Goal: Information Seeking & Learning: Check status

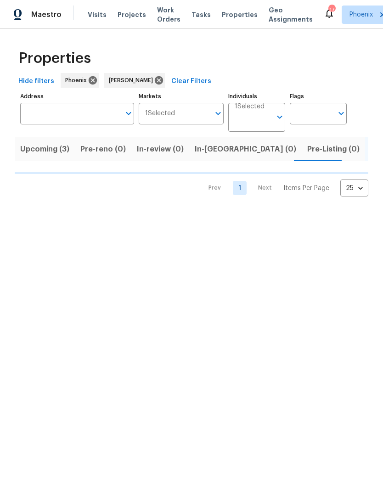
click at [60, 122] on input "Address" at bounding box center [70, 114] width 100 height 22
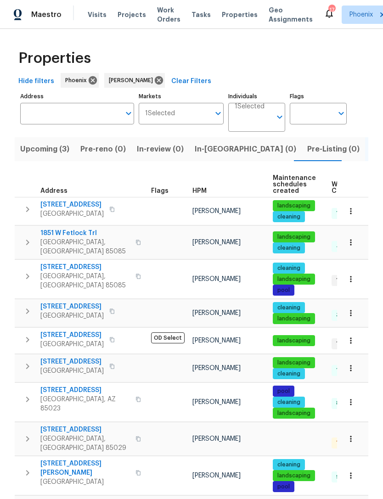
click at [49, 124] on input "Address" at bounding box center [70, 114] width 100 height 22
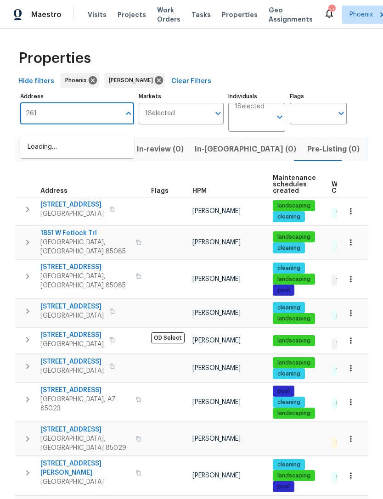
type input "2617"
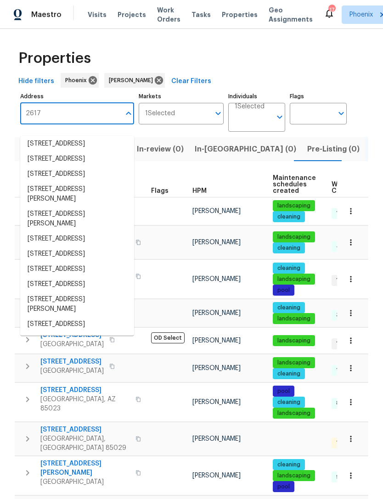
scroll to position [84, 0]
click at [36, 282] on li "[STREET_ADDRESS]" at bounding box center [77, 284] width 114 height 15
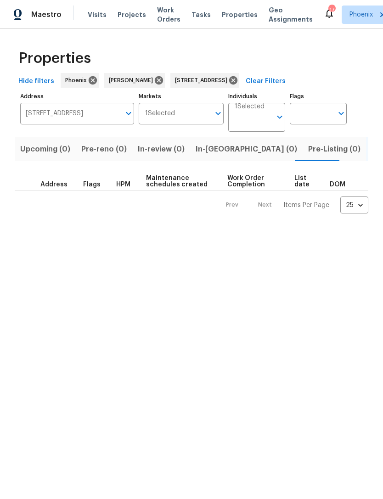
click at [308, 155] on span "Pre-Listing (0)" at bounding box center [334, 149] width 52 height 13
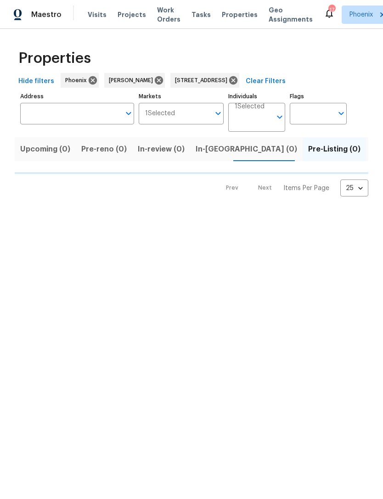
type input "[STREET_ADDRESS]"
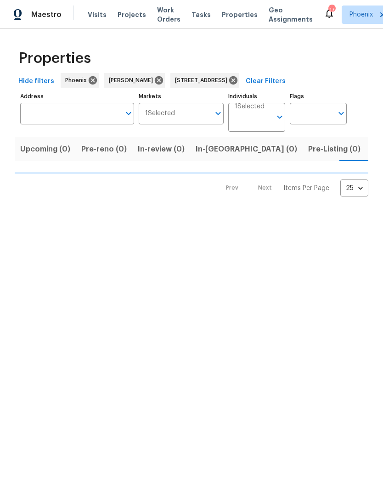
type input "[STREET_ADDRESS]"
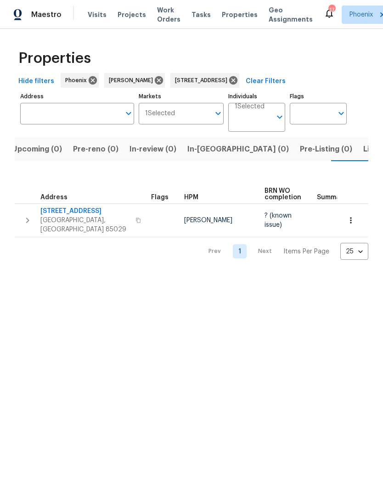
scroll to position [0, 15]
click at [22, 222] on button "button" at bounding box center [27, 220] width 18 height 28
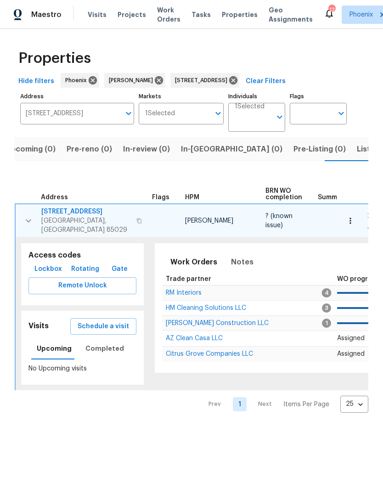
click at [176, 357] on span "Citrus Grove Companies LLC" at bounding box center [209, 353] width 87 height 6
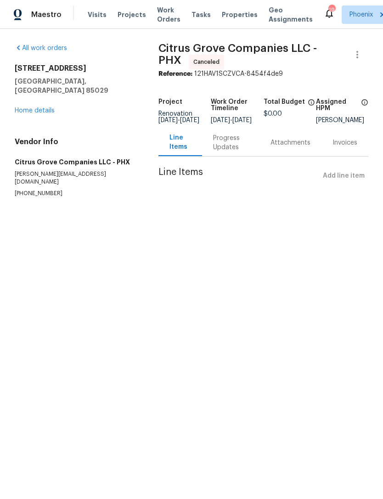
click at [28, 111] on link "Home details" at bounding box center [35, 110] width 40 height 6
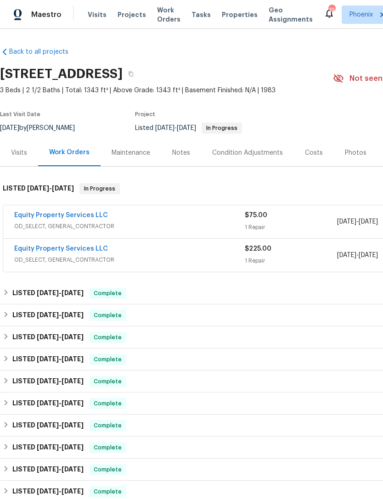
click at [42, 252] on link "Equity Property Services LLC" at bounding box center [61, 248] width 94 height 6
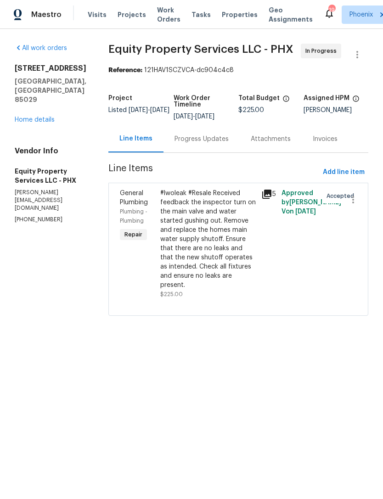
click at [108, 287] on div "General Plumbing Plumbing - Plumbing Repair #lwoleak #Resale Received feedback …" at bounding box center [238, 249] width 260 height 133
click at [31, 122] on div "2617 W Willow Ave Phoenix, AZ 85029 Home details" at bounding box center [51, 94] width 72 height 61
click at [33, 123] on link "Home details" at bounding box center [35, 120] width 40 height 6
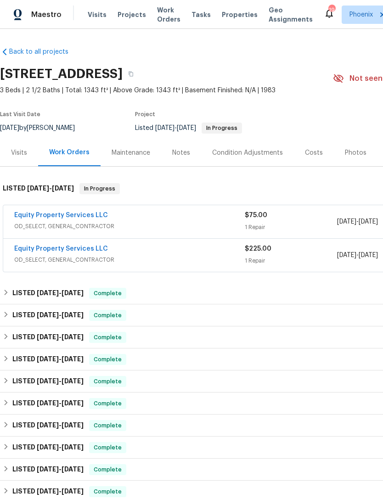
click at [44, 218] on link "Equity Property Services LLC" at bounding box center [61, 215] width 94 height 6
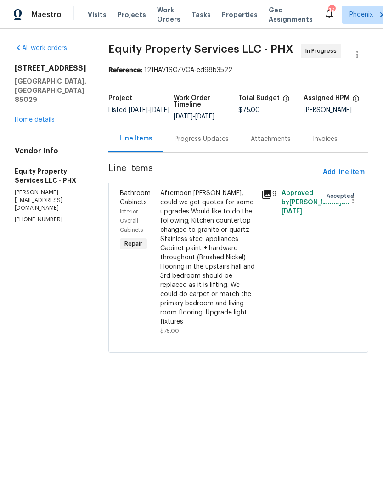
click at [25, 123] on link "Home details" at bounding box center [35, 120] width 40 height 6
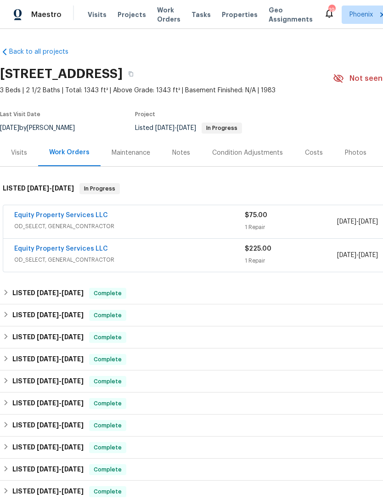
click at [51, 252] on link "Equity Property Services LLC" at bounding box center [61, 248] width 94 height 6
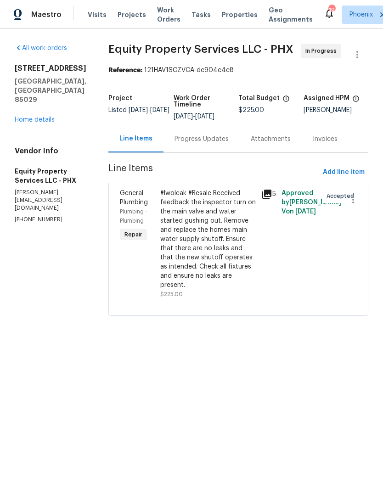
click at [180, 144] on div "Progress Updates" at bounding box center [201, 138] width 54 height 9
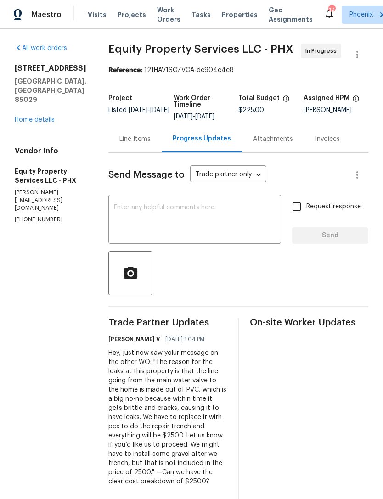
click at [29, 123] on div "2617 W Willow Ave Phoenix, AZ 85029 Home details" at bounding box center [51, 94] width 72 height 61
click at [22, 123] on link "Home details" at bounding box center [35, 120] width 40 height 6
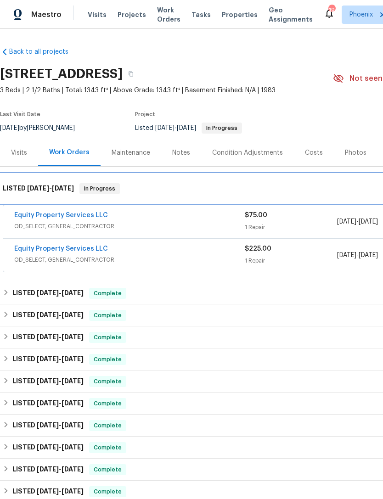
click at [62, 203] on div "LISTED 8/15/25 - 9/26/25 In Progress" at bounding box center [259, 188] width 518 height 29
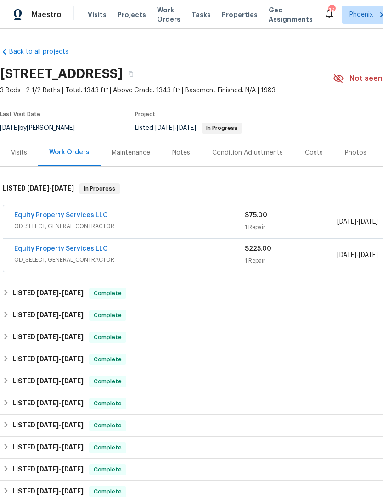
click at [50, 218] on link "Equity Property Services LLC" at bounding box center [61, 215] width 94 height 6
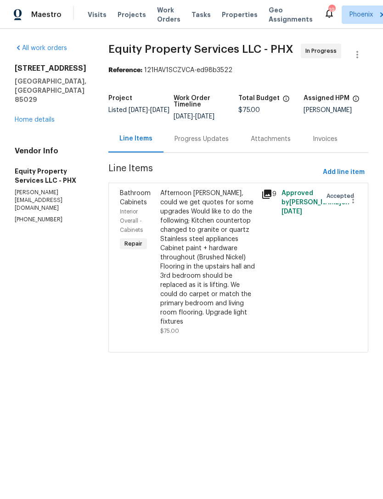
click at [174, 144] on div "Progress Updates" at bounding box center [201, 138] width 54 height 9
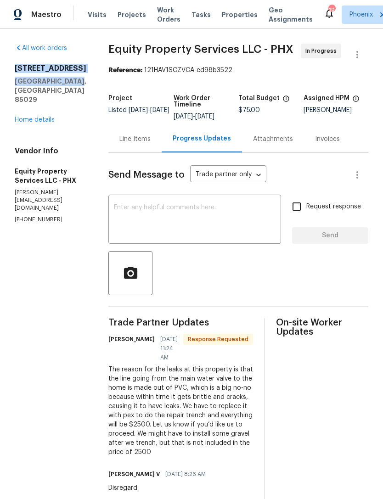
copy div "2617 W Willow Ave Phoenix, AZ 85029"
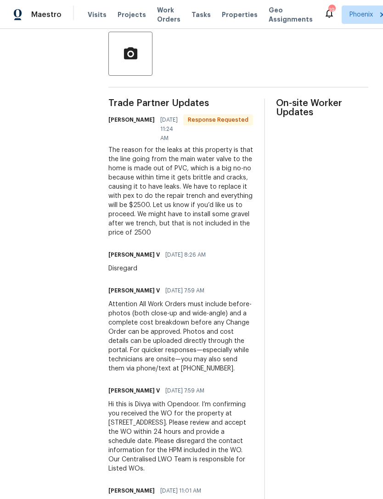
scroll to position [218, 0]
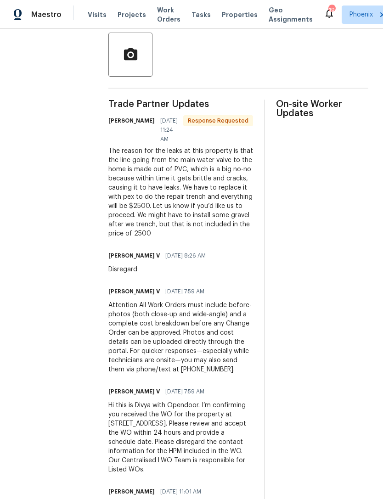
click at [54, 315] on section "All work orders 2617 W Willow Ave Phoenix, AZ 85029 Home details Vendor Info Eq…" at bounding box center [51, 205] width 72 height 760
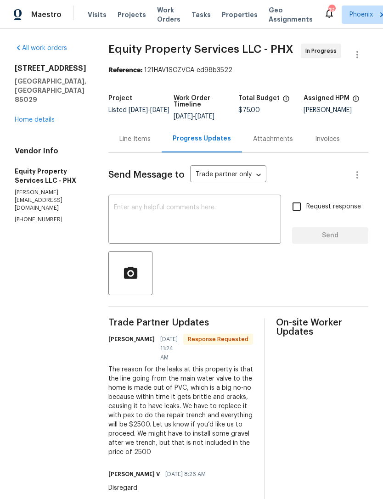
scroll to position [0, 0]
click at [56, 319] on section "All work orders 2617 W Willow Ave Phoenix, AZ 85029 Home details Vendor Info Eq…" at bounding box center [51, 424] width 72 height 760
click at [80, 335] on div "All work orders 2617 W Willow Ave Phoenix, AZ 85029 Home details Vendor Info Eq…" at bounding box center [191, 423] width 383 height 789
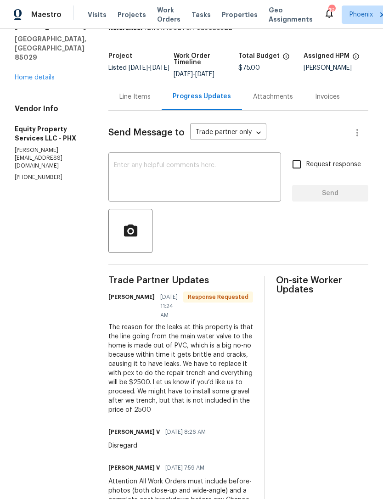
scroll to position [73, 0]
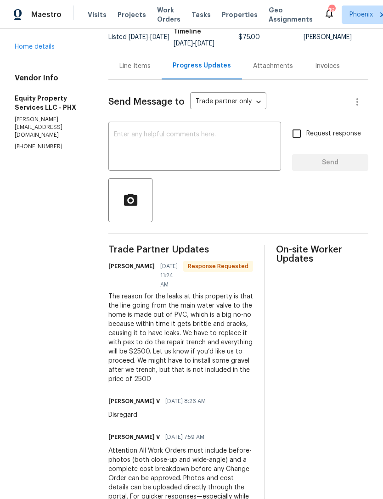
copy h6 "Divya Dharshini V"
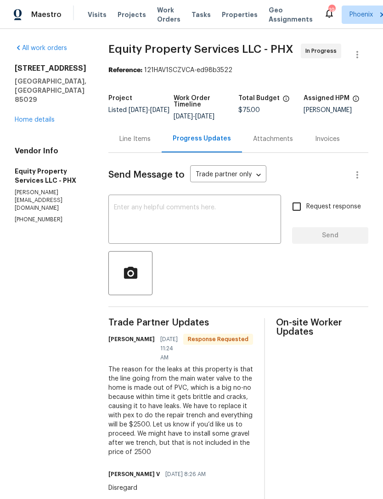
scroll to position [0, 0]
copy div "2617 W Willow Ave Phoenix, AZ 85029"
